Goal: Information Seeking & Learning: Learn about a topic

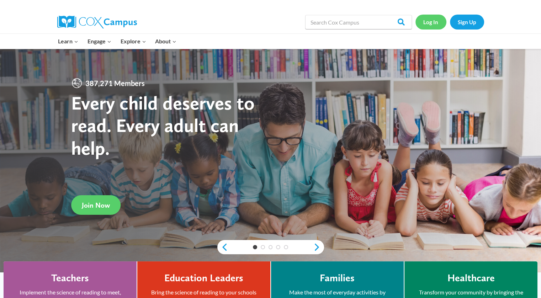
click at [430, 21] on link "Log In" at bounding box center [431, 22] width 31 height 15
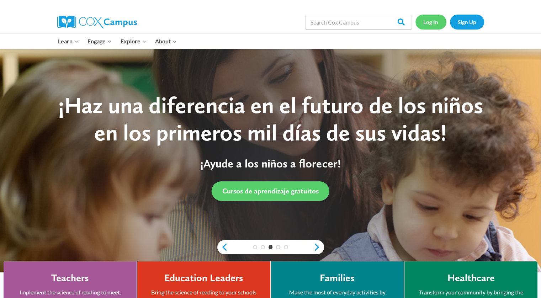
click at [429, 22] on link "Log In" at bounding box center [431, 22] width 31 height 15
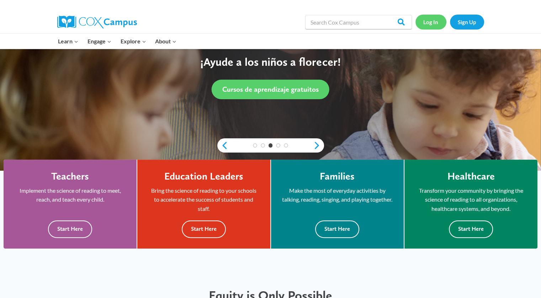
scroll to position [111, 0]
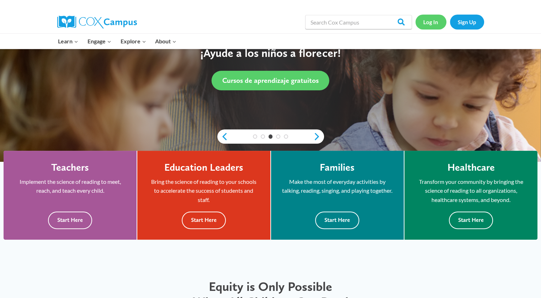
click at [431, 23] on link "Log In" at bounding box center [431, 22] width 31 height 15
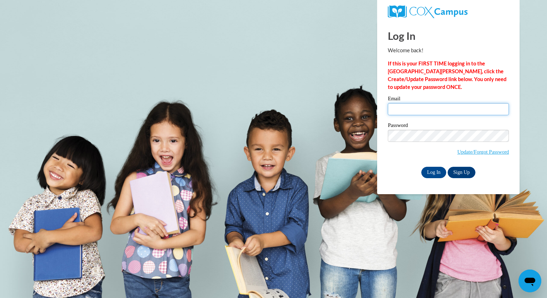
type input "phyllis.moore@flamingswordcampus.org"
click at [415, 109] on input "phyllis.moore@flamingswordcampus.org" at bounding box center [448, 109] width 121 height 12
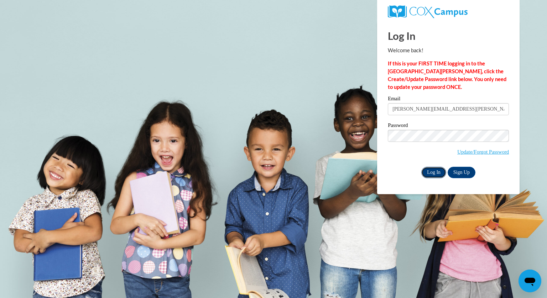
click at [436, 172] on input "Log In" at bounding box center [433, 172] width 25 height 11
click at [433, 173] on input "Log In" at bounding box center [433, 172] width 25 height 11
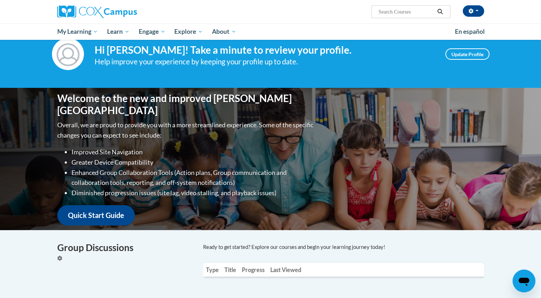
scroll to position [20, 0]
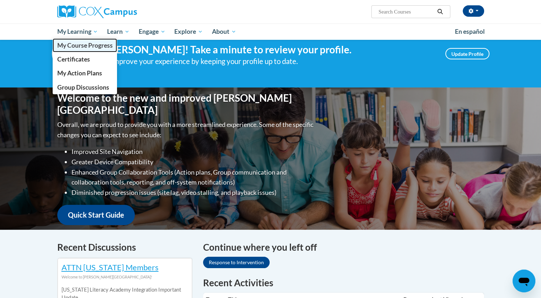
click at [81, 47] on span "My Course Progress" at bounding box center [85, 45] width 56 height 7
click at [68, 46] on span "My Course Progress" at bounding box center [85, 45] width 56 height 7
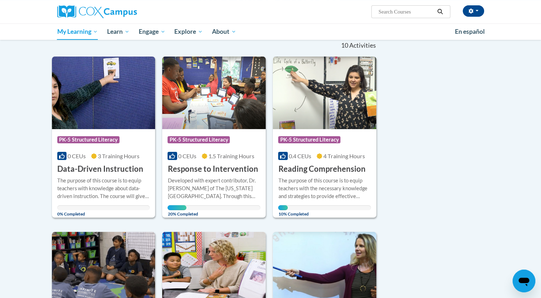
scroll to position [75, 0]
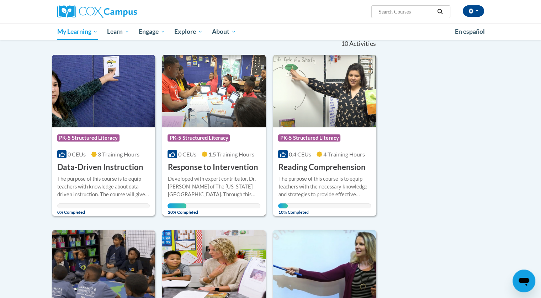
click at [214, 167] on h3 "Response to Intervention" at bounding box center [213, 167] width 90 height 11
click at [201, 141] on span "PK-5 Structured Literacy" at bounding box center [199, 138] width 62 height 7
click at [250, 188] on div "Developed with expert contributor, Dr. Laura Justice of The Ohio State Universi…" at bounding box center [214, 186] width 93 height 23
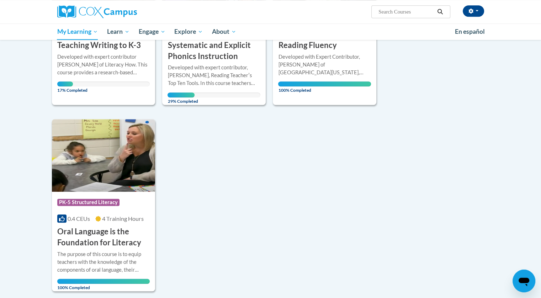
scroll to position [538, 0]
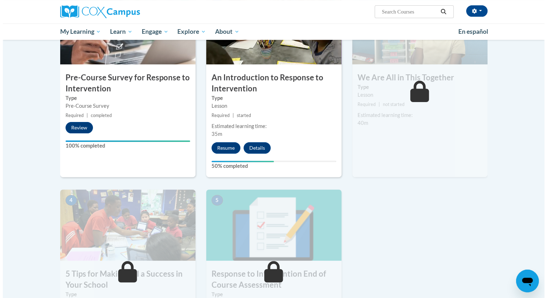
scroll to position [192, 0]
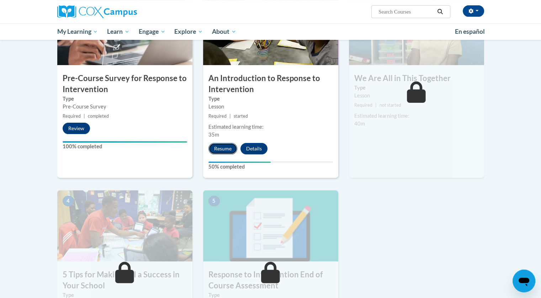
click at [221, 149] on button "Resume" at bounding box center [223, 148] width 29 height 11
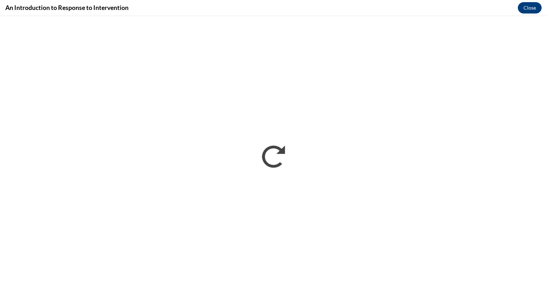
scroll to position [0, 0]
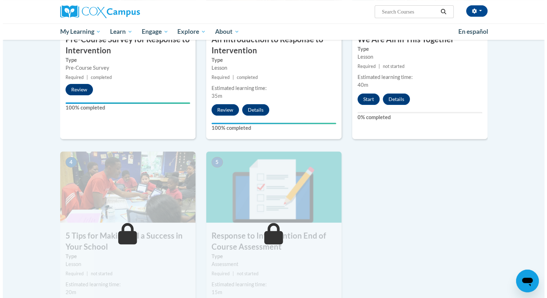
scroll to position [202, 0]
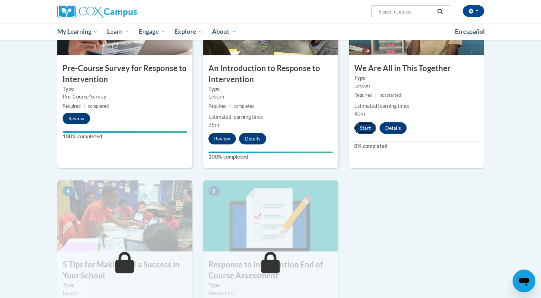
click at [364, 126] on button "Start" at bounding box center [366, 127] width 22 height 11
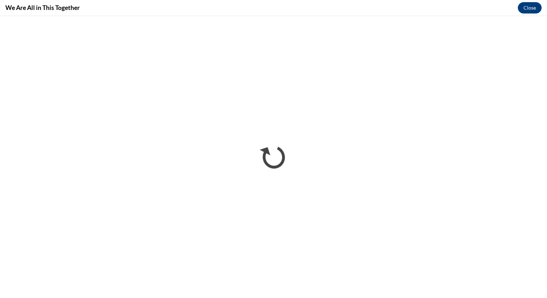
scroll to position [0, 0]
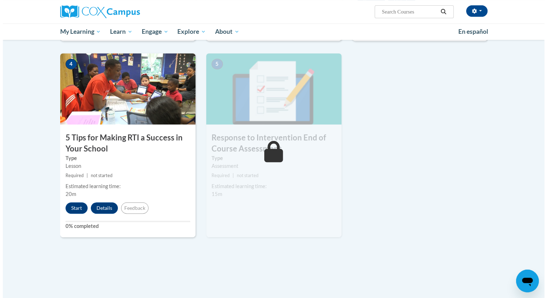
scroll to position [332, 0]
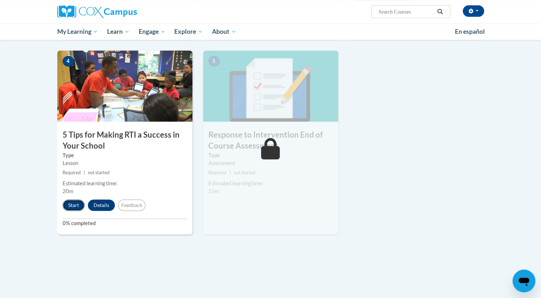
click at [72, 208] on button "Start" at bounding box center [74, 205] width 22 height 11
